Goal: Task Accomplishment & Management: Manage account settings

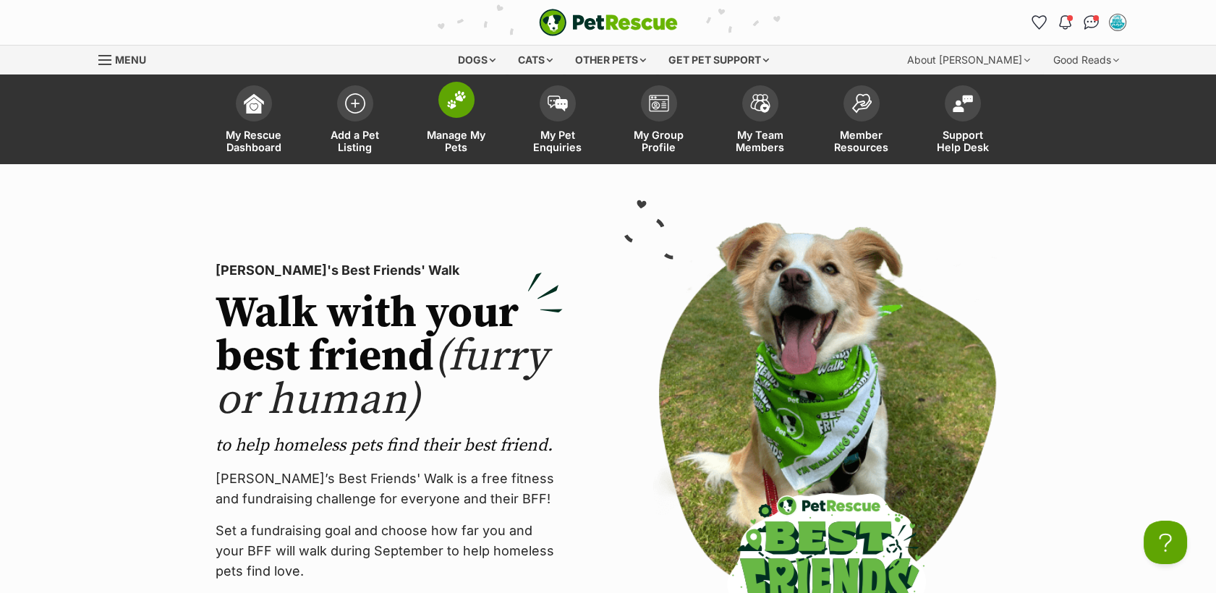
click at [470, 111] on link "Manage My Pets" at bounding box center [456, 121] width 101 height 86
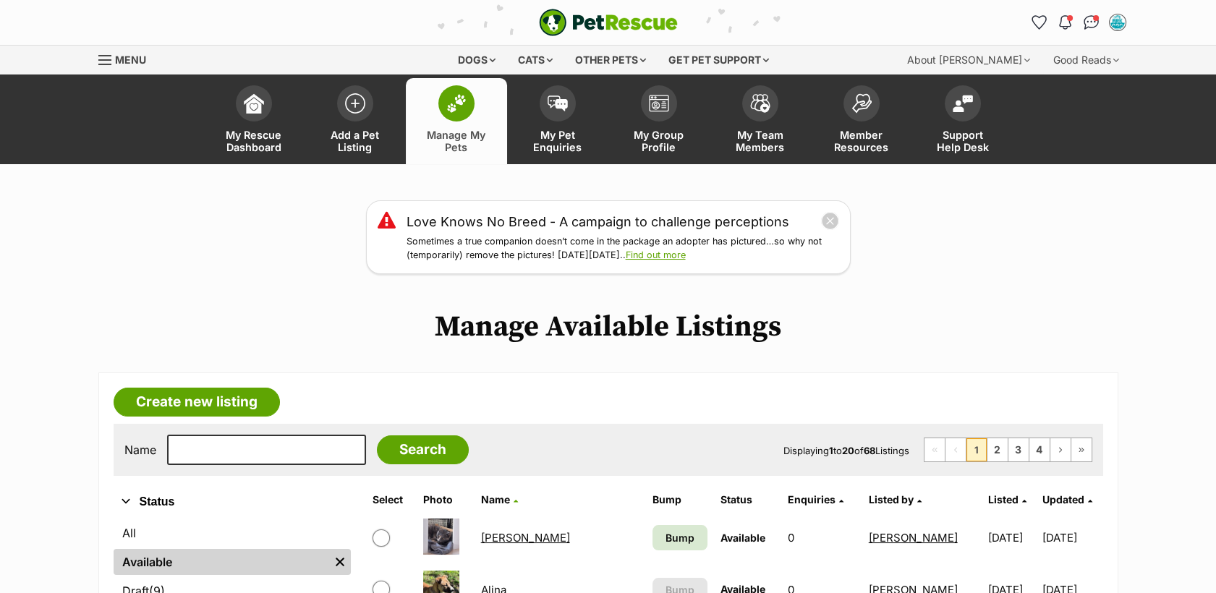
click at [228, 451] on input "text" at bounding box center [266, 450] width 199 height 30
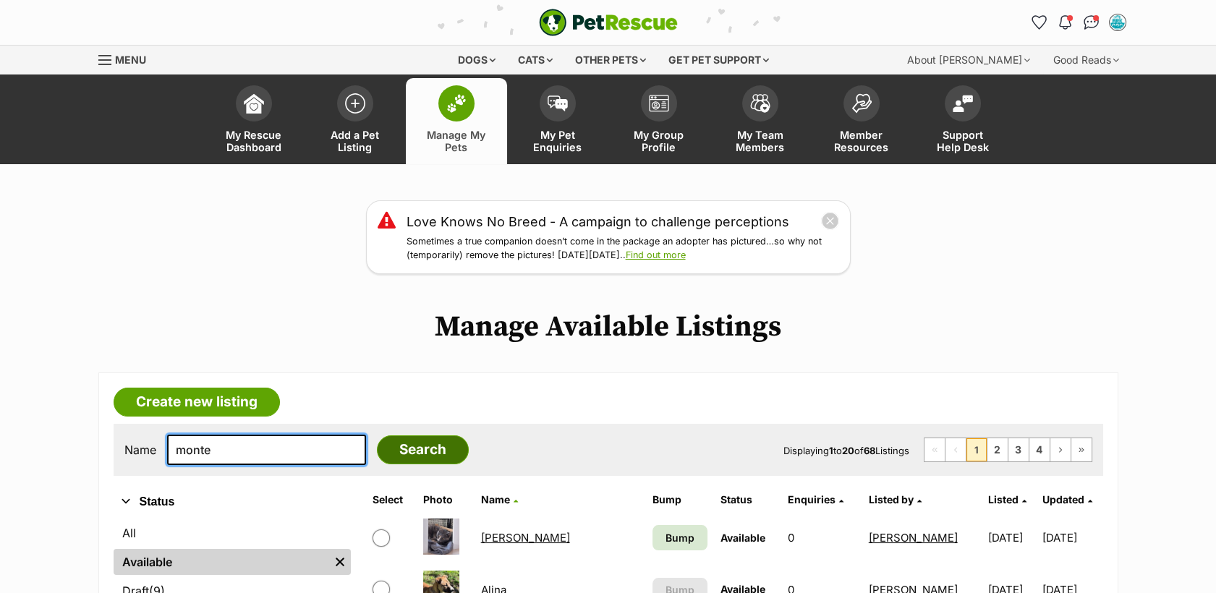
type input "monte"
click at [397, 456] on input "Search" at bounding box center [423, 450] width 92 height 29
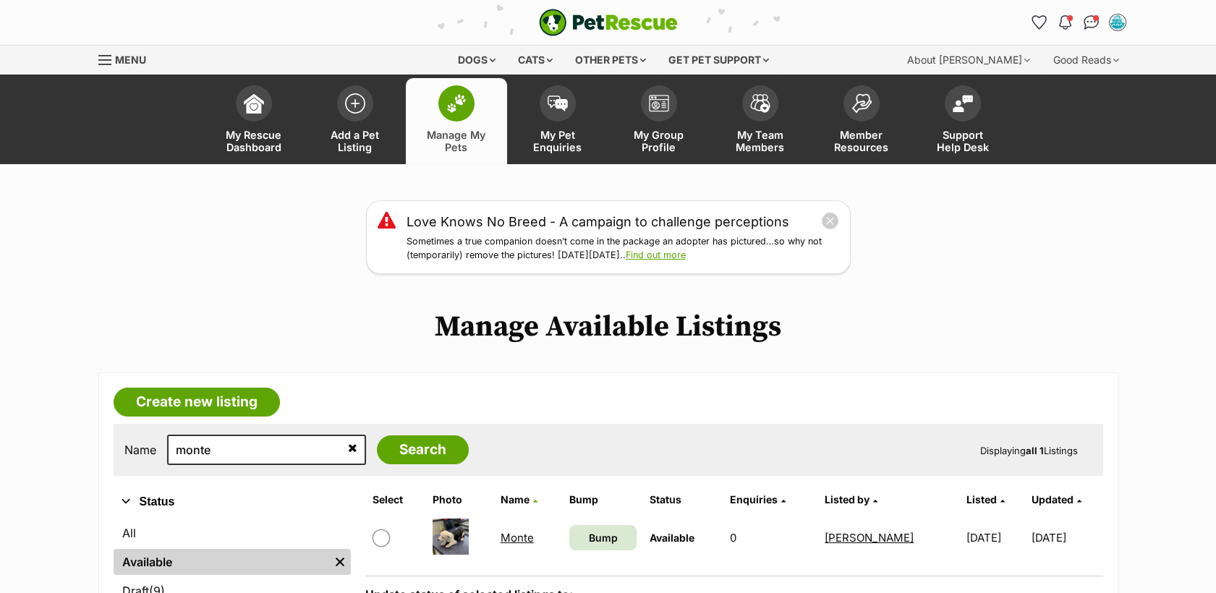
click at [509, 540] on link "Monte" at bounding box center [517, 538] width 33 height 14
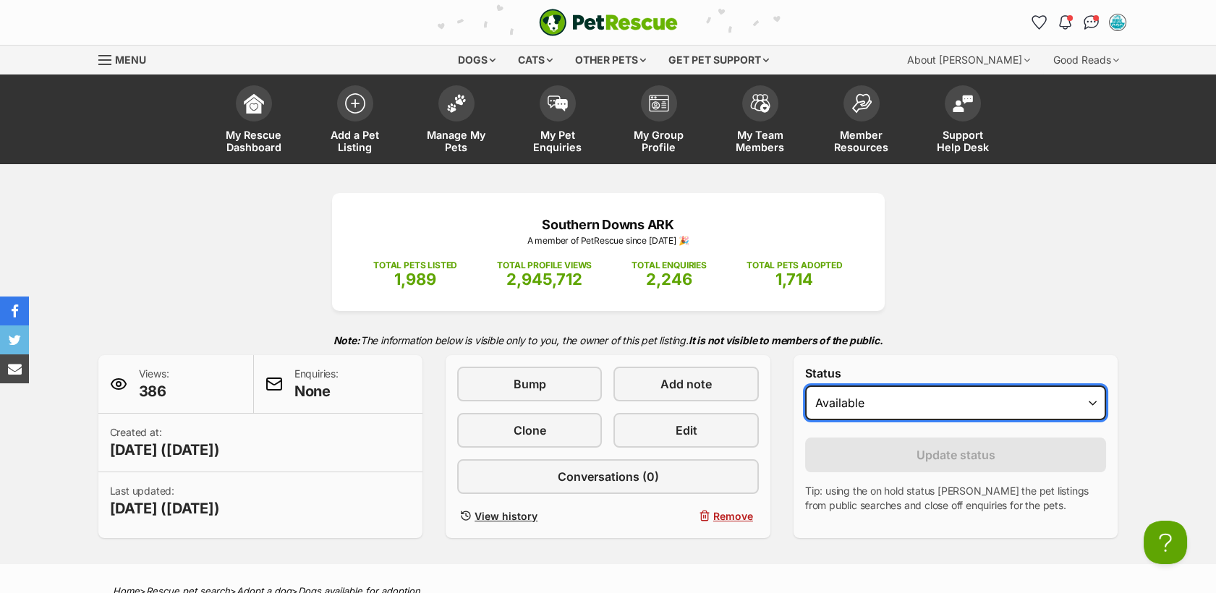
click at [947, 409] on select "Draft Available On hold Adopted" at bounding box center [956, 403] width 302 height 35
click at [941, 409] on select "Draft Available On hold Adopted" at bounding box center [956, 403] width 302 height 35
click at [886, 411] on select "Draft Available On hold Adopted" at bounding box center [956, 403] width 302 height 35
select select "on_hold"
click at [805, 386] on select "Draft Available On hold Adopted" at bounding box center [956, 403] width 302 height 35
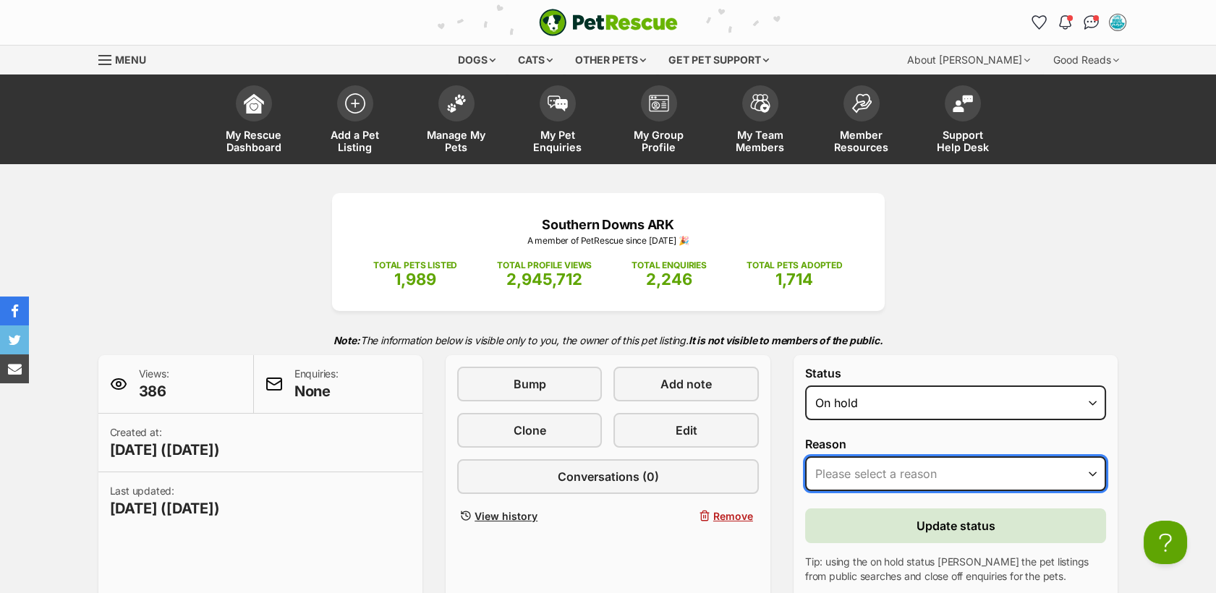
click at [920, 479] on select "Please select a reason Medical reasons Reviewing applications Adoption pending …" at bounding box center [956, 474] width 302 height 35
select select "reviewing_applications"
click at [805, 457] on select "Please select a reason Medical reasons Reviewing applications Adoption pending …" at bounding box center [956, 474] width 302 height 35
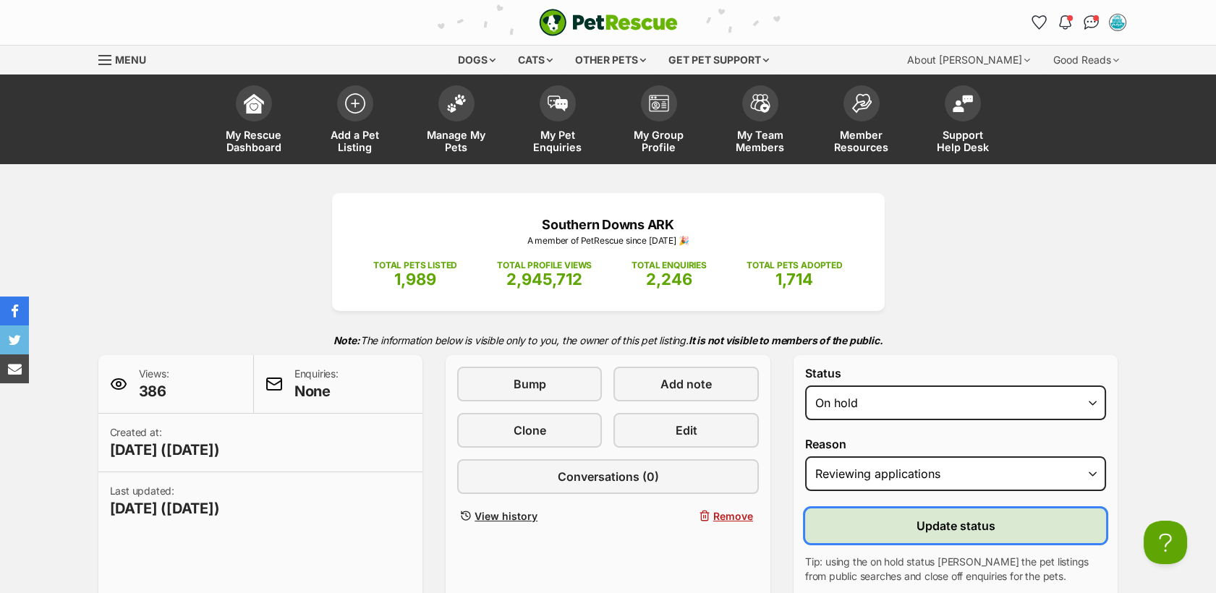
click at [967, 527] on span "Update status" at bounding box center [956, 525] width 79 height 17
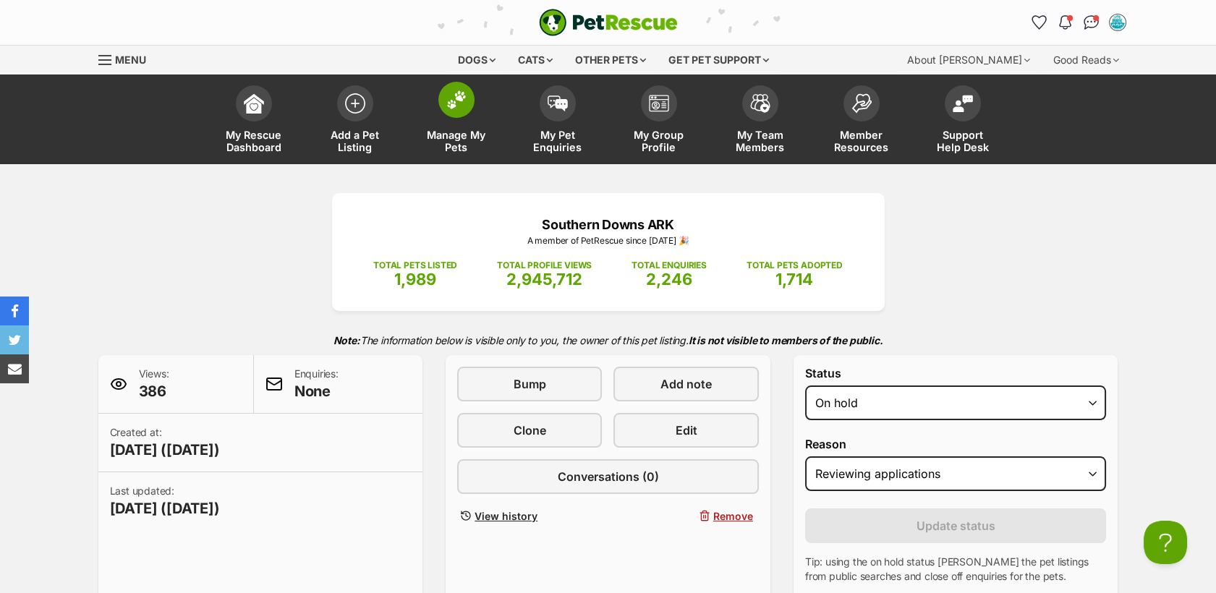
click at [454, 107] on img at bounding box center [456, 99] width 20 height 19
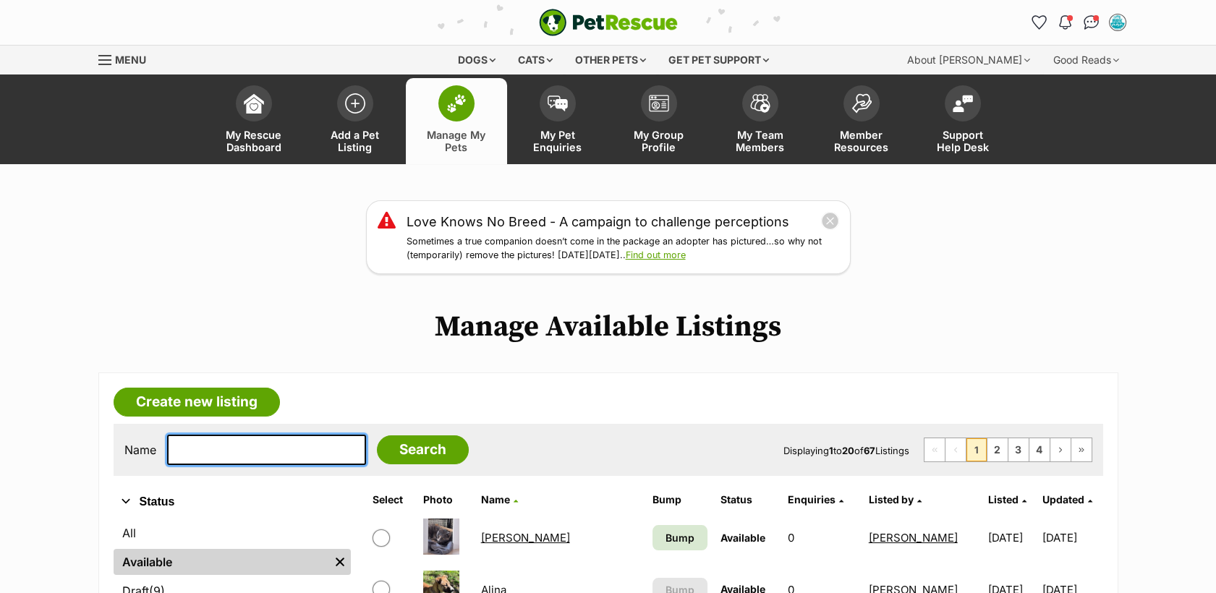
click at [241, 460] on input "text" at bounding box center [266, 450] width 199 height 30
type input "[PERSON_NAME]"
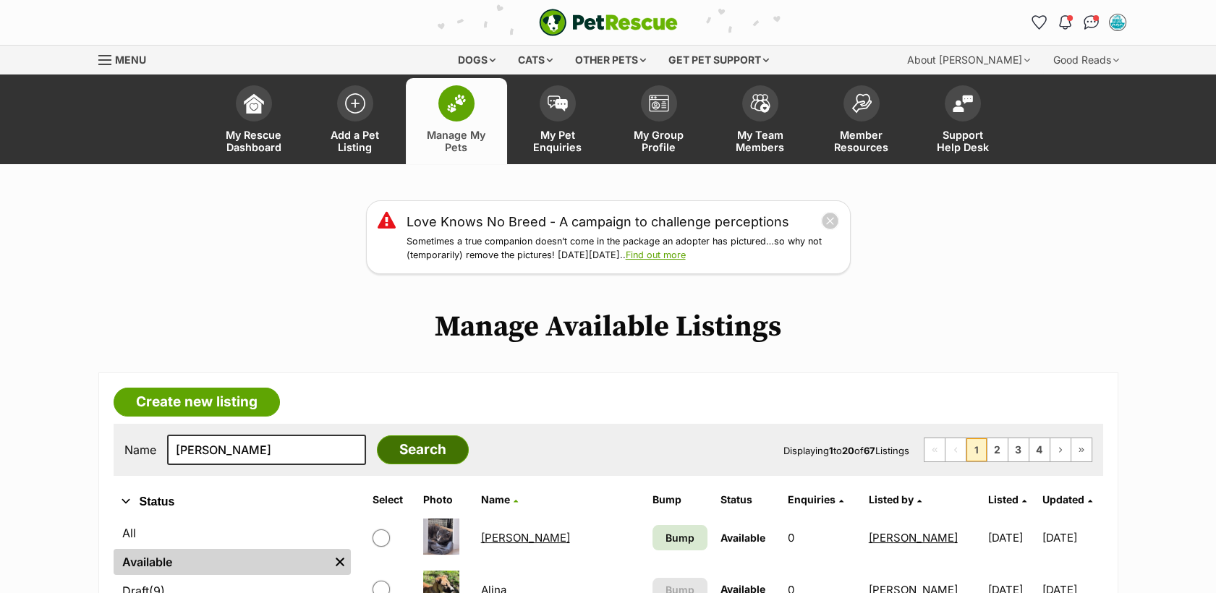
click at [417, 459] on input "Search" at bounding box center [423, 450] width 92 height 29
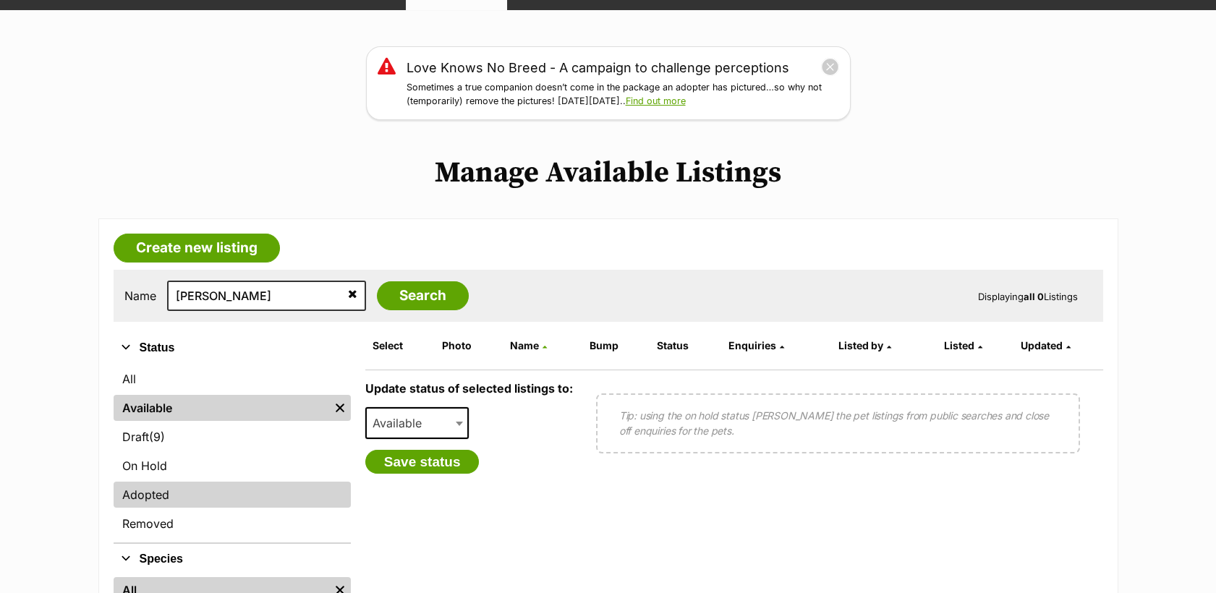
scroll to position [161, 0]
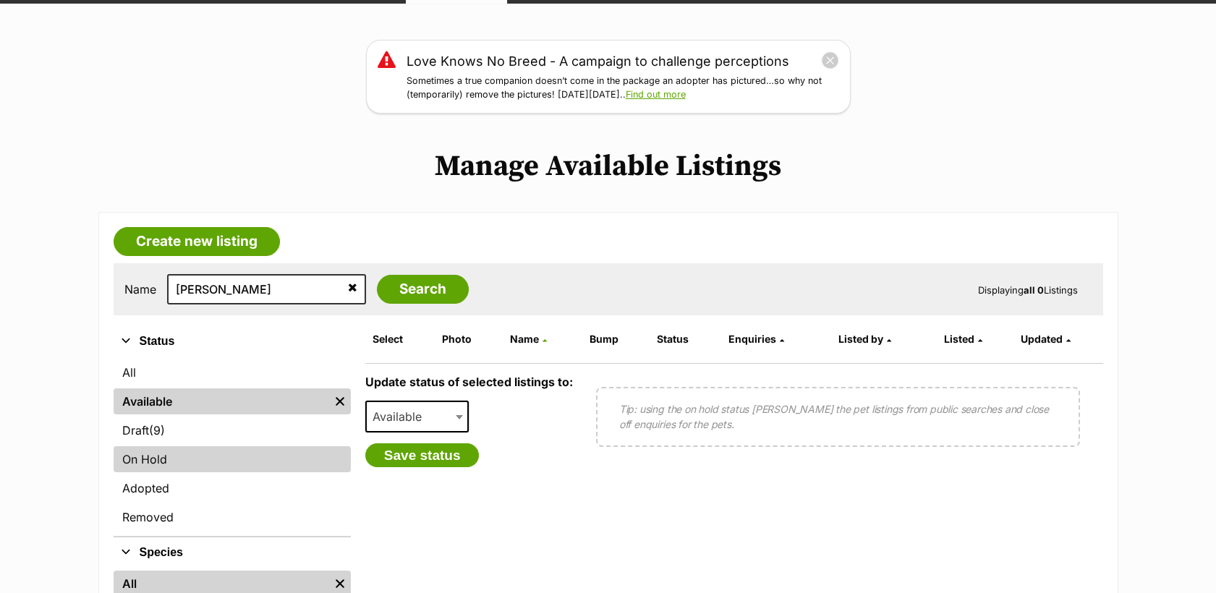
click at [185, 459] on link "On Hold" at bounding box center [232, 459] width 237 height 26
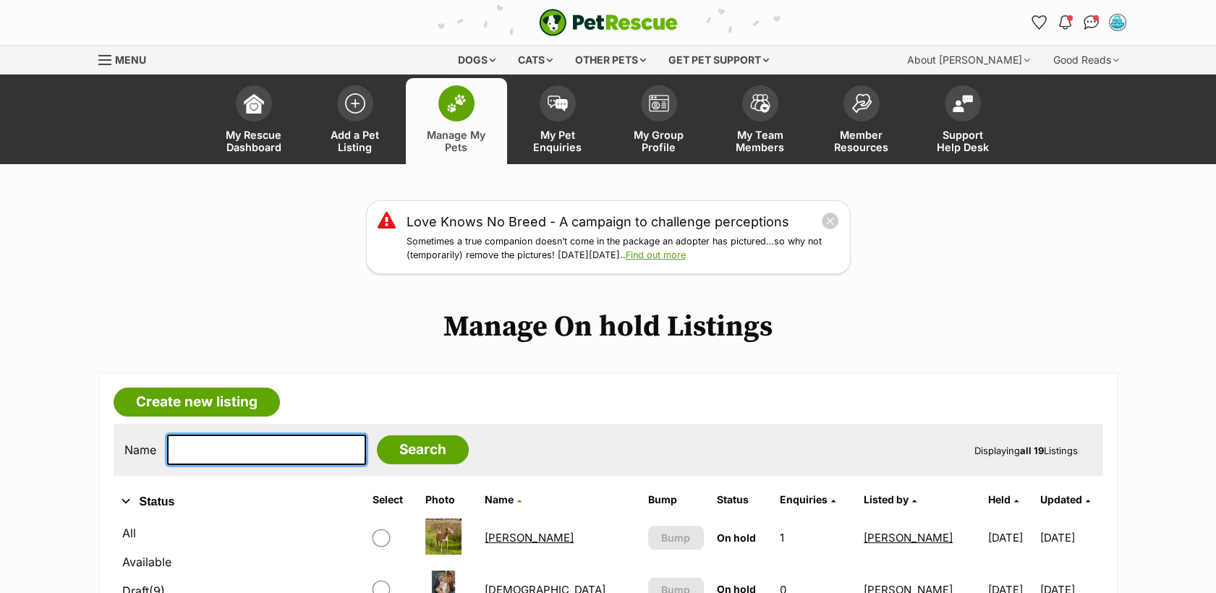
click at [230, 453] on input "text" at bounding box center [266, 450] width 199 height 30
type input "lewis"
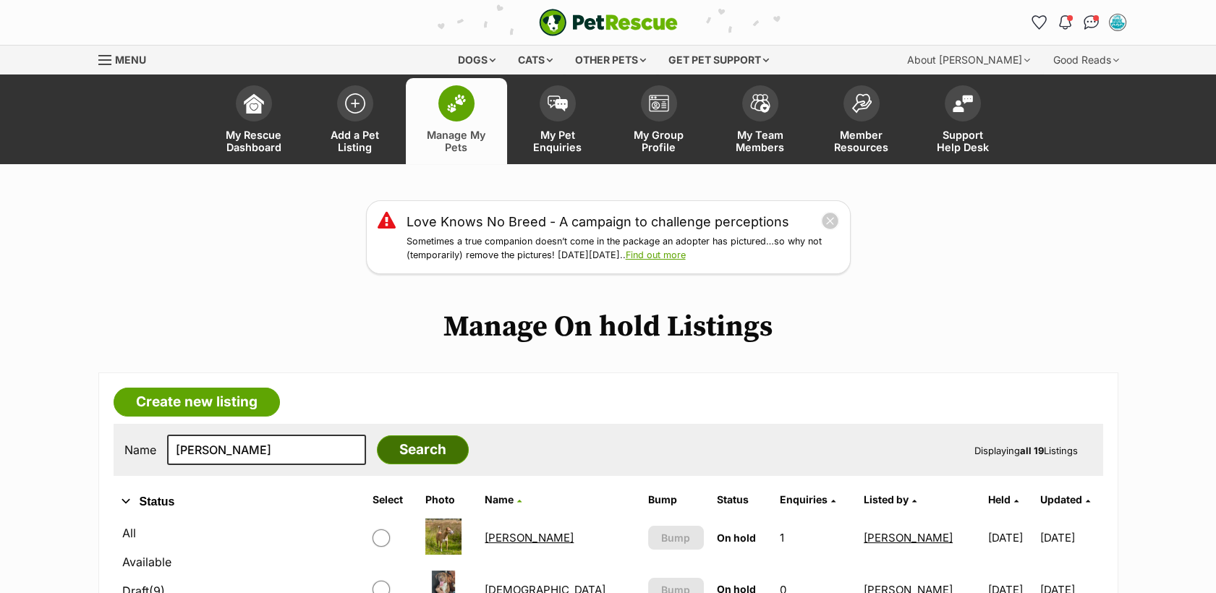
click at [394, 443] on input "Search" at bounding box center [423, 450] width 92 height 29
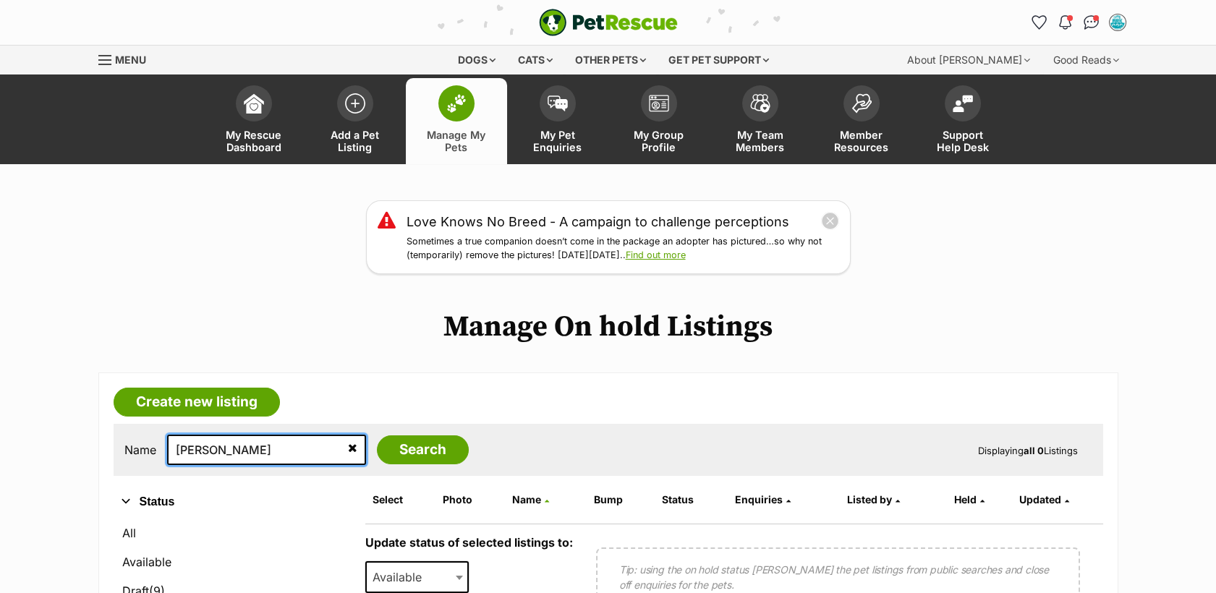
click at [214, 442] on input "lewis" at bounding box center [266, 450] width 199 height 30
type input "l"
type input "diesel"
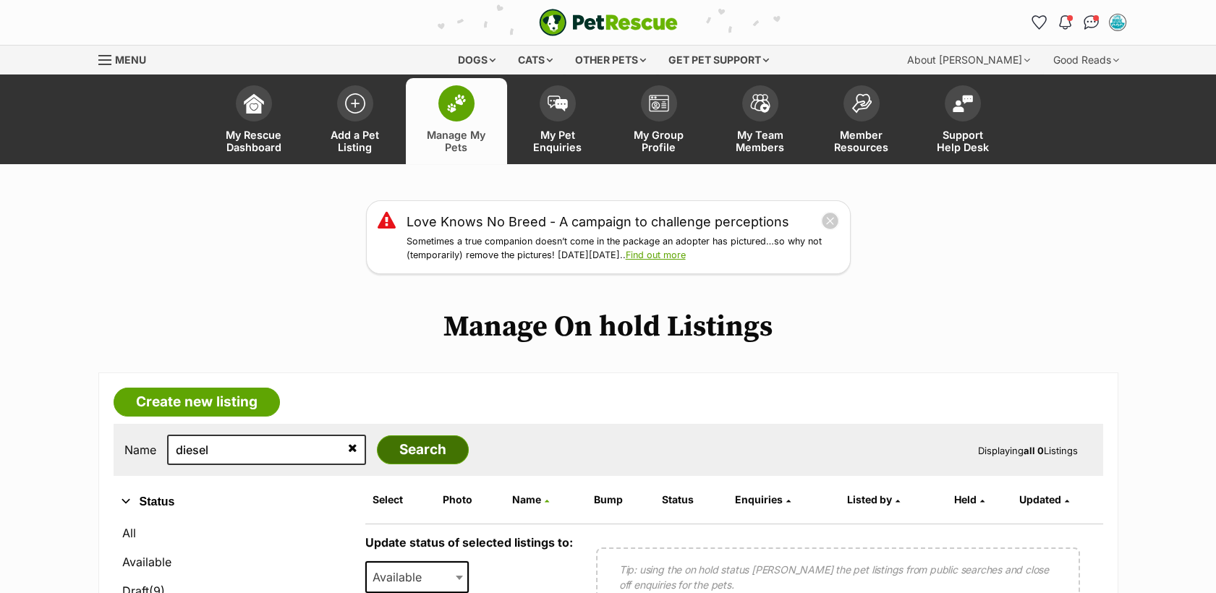
click at [409, 454] on input "Search" at bounding box center [423, 450] width 92 height 29
click at [1127, 24] on button "My account" at bounding box center [1118, 22] width 30 height 30
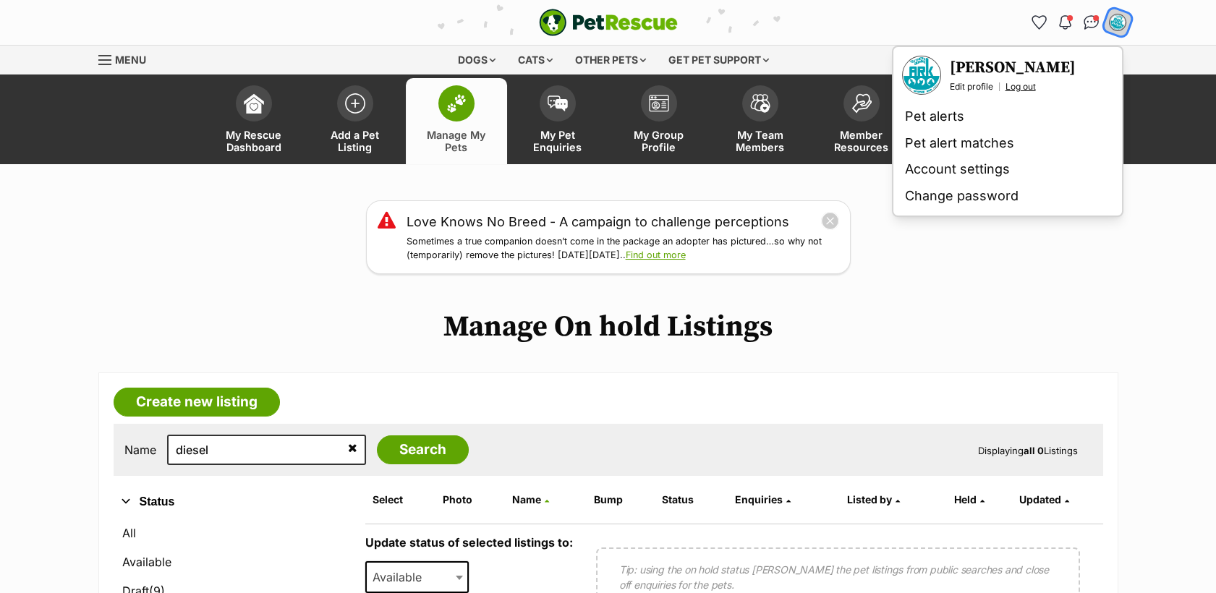
click at [1019, 87] on link "Log out" at bounding box center [1021, 87] width 30 height 12
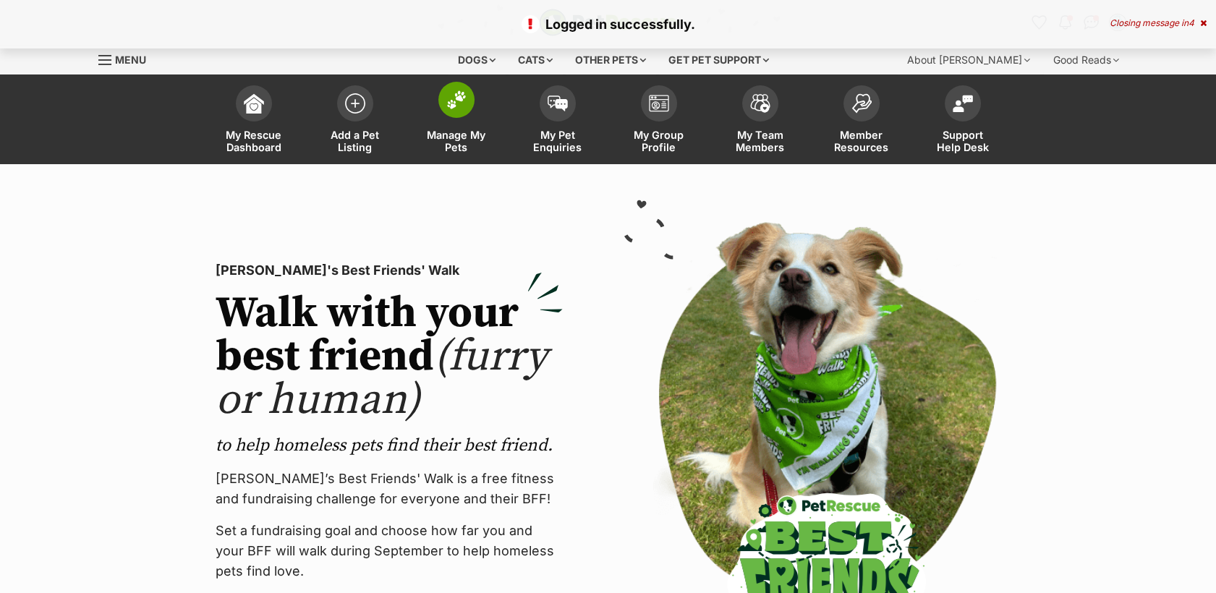
click at [462, 102] on img at bounding box center [456, 99] width 20 height 19
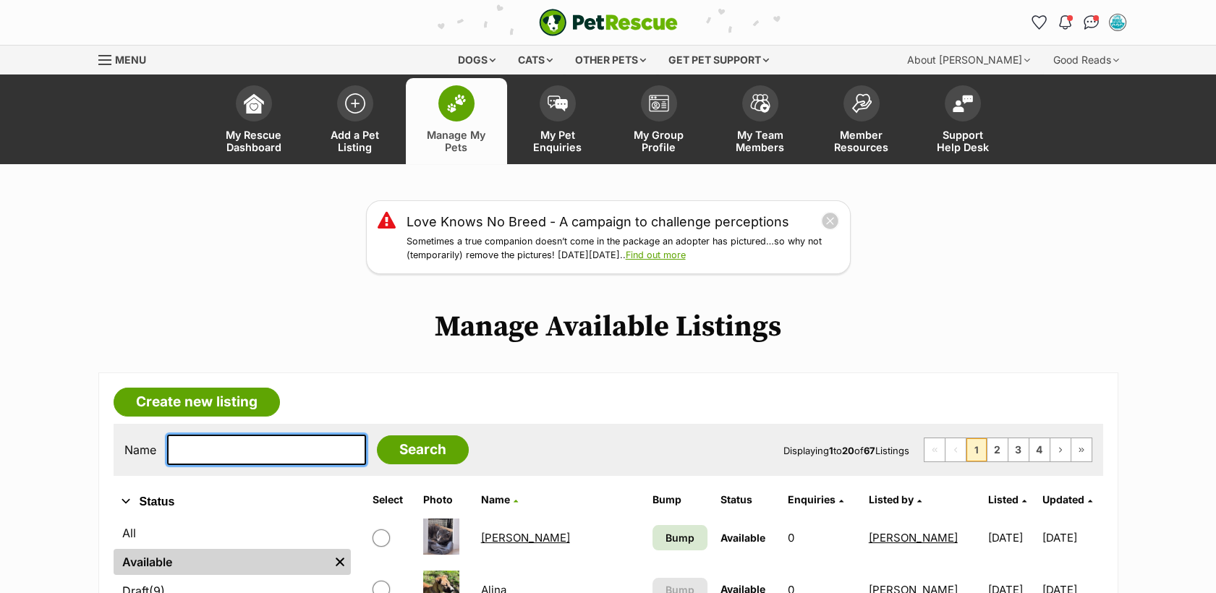
click at [232, 452] on input "text" at bounding box center [266, 450] width 199 height 30
type input "baby"
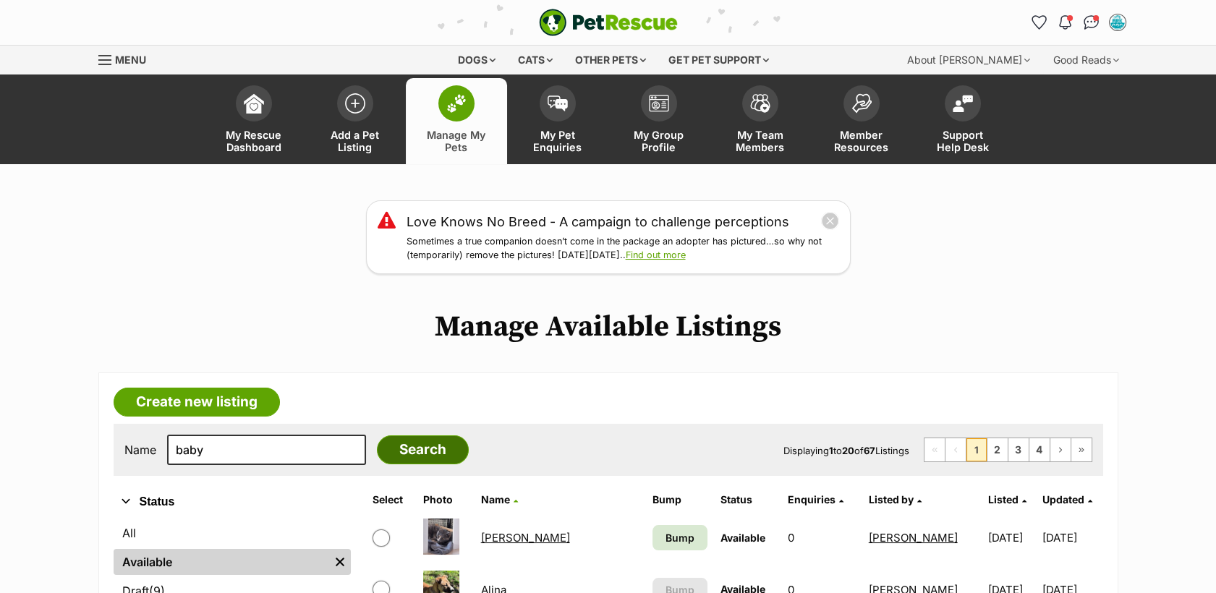
click at [398, 450] on input "Search" at bounding box center [423, 450] width 92 height 29
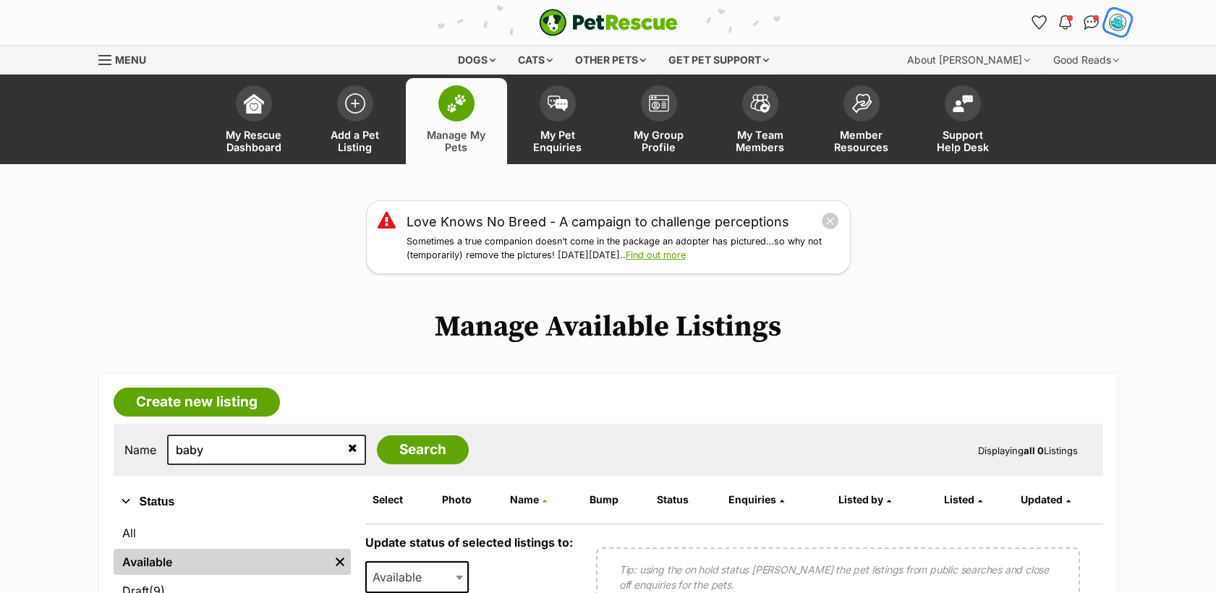
click at [1117, 18] on img "My account" at bounding box center [1117, 22] width 19 height 19
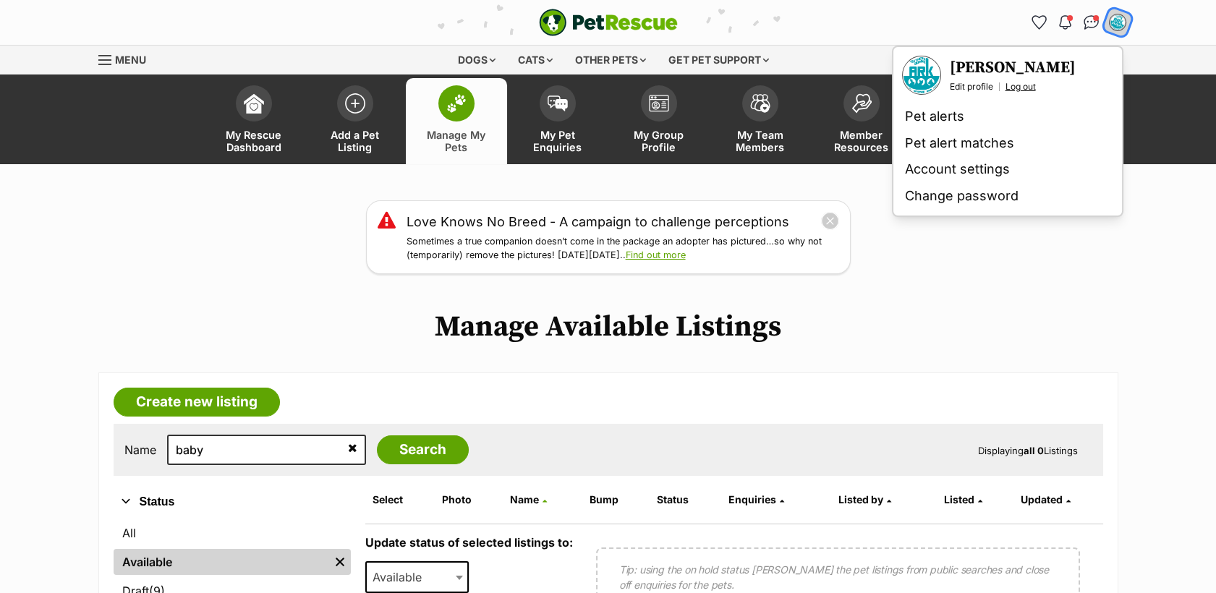
click at [1018, 85] on link "Log out" at bounding box center [1021, 87] width 30 height 12
